Goal: Navigation & Orientation: Find specific page/section

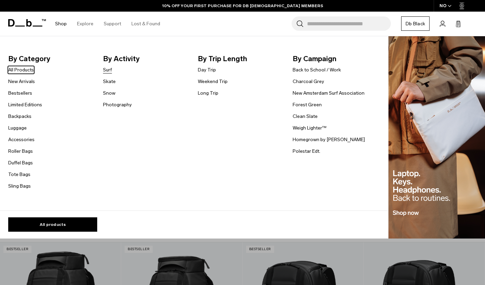
click at [110, 71] on link "Surf" at bounding box center [107, 69] width 9 height 7
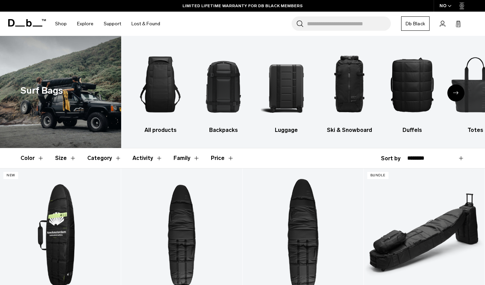
click at [458, 91] on div "Next slide" at bounding box center [455, 93] width 17 height 17
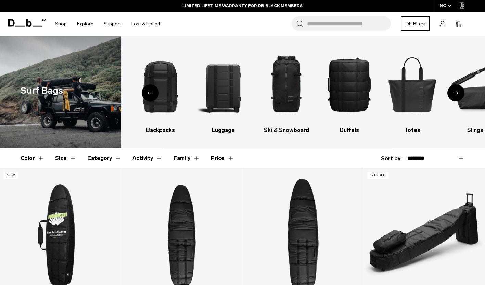
click at [458, 91] on div "Next slide" at bounding box center [455, 93] width 17 height 17
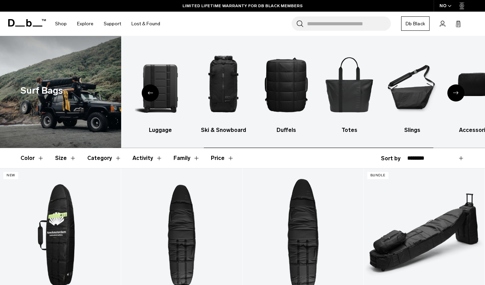
click at [458, 91] on div "Next slide" at bounding box center [455, 93] width 17 height 17
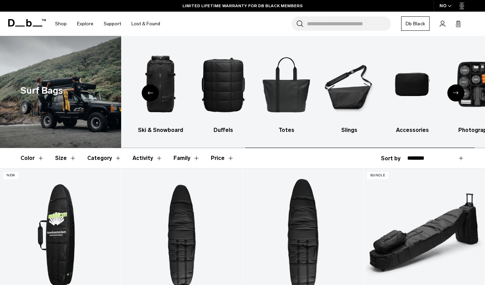
click at [458, 91] on div "Next slide" at bounding box center [455, 93] width 17 height 17
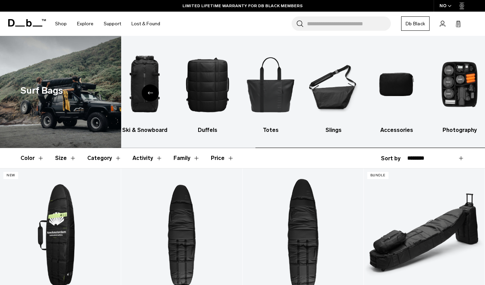
click at [458, 91] on img "9 / 9" at bounding box center [459, 84] width 51 height 77
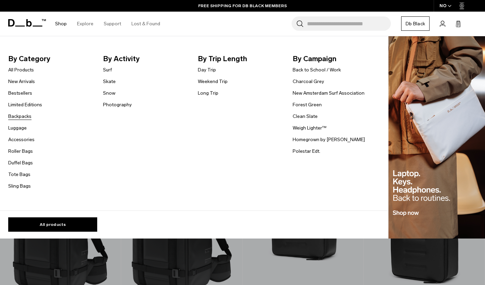
click at [22, 118] on link "Backpacks" at bounding box center [19, 116] width 23 height 7
